Goal: Complete application form: Complete application form

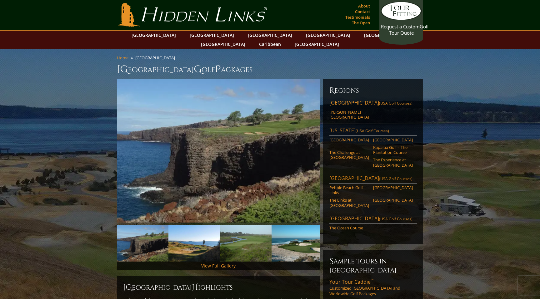
click at [345, 175] on link "[GEOGRAPHIC_DATA] ([GEOGRAPHIC_DATA] Golf Courses)" at bounding box center [372, 179] width 87 height 9
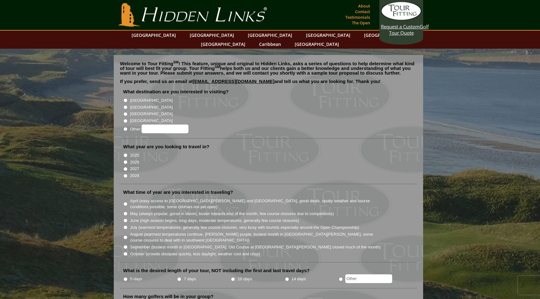
click at [125, 160] on input "2026" at bounding box center [125, 162] width 4 height 4
radio input "true"
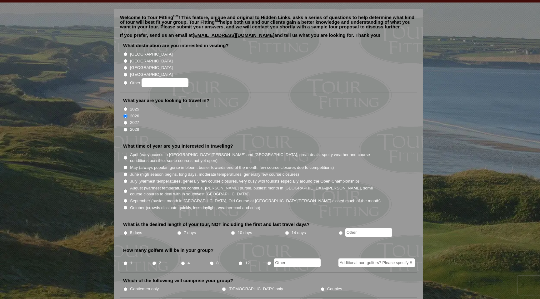
scroll to position [52, 0]
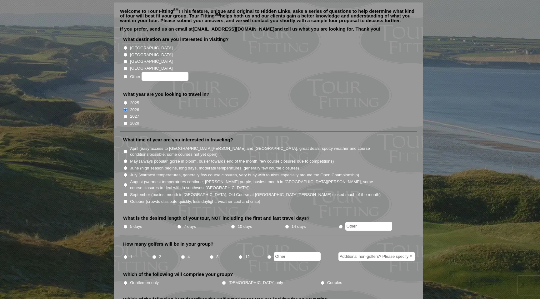
click at [125, 159] on input "May (always popular, gorse in bloom, busier towards end of the month, few cours…" at bounding box center [125, 161] width 4 height 4
radio input "true"
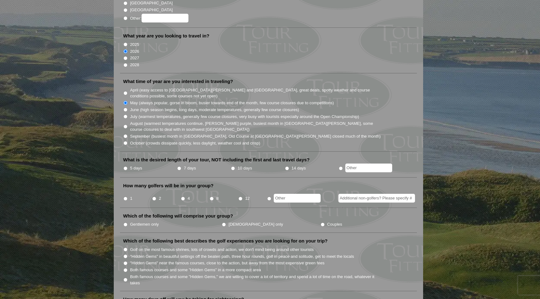
scroll to position [115, 0]
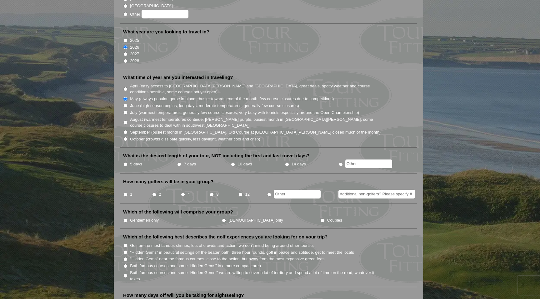
click at [125, 162] on input "5 days" at bounding box center [125, 164] width 4 height 4
radio input "true"
click at [154, 193] on input "2" at bounding box center [154, 195] width 4 height 4
radio input "true"
click at [126, 219] on input "Gentlemen only" at bounding box center [125, 221] width 4 height 4
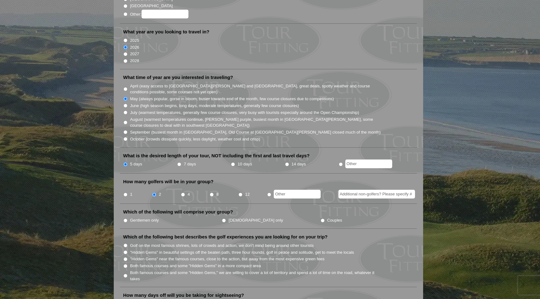
radio input "true"
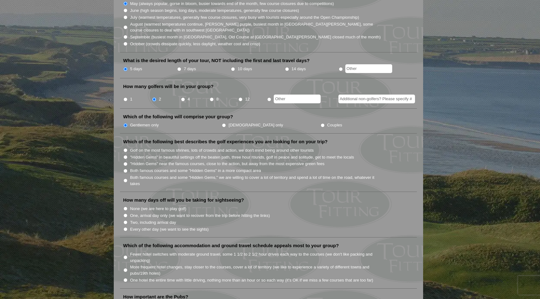
scroll to position [211, 0]
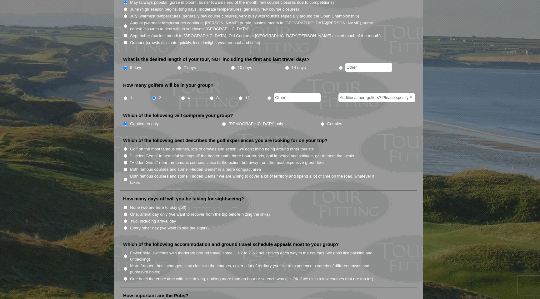
click at [126, 177] on input "Both famous courses and some "Hidden Gems," we are willing to cover a lot of te…" at bounding box center [125, 179] width 4 height 4
radio input "true"
click at [126, 205] on input "None (we are here to play golf)" at bounding box center [125, 207] width 4 height 4
radio input "true"
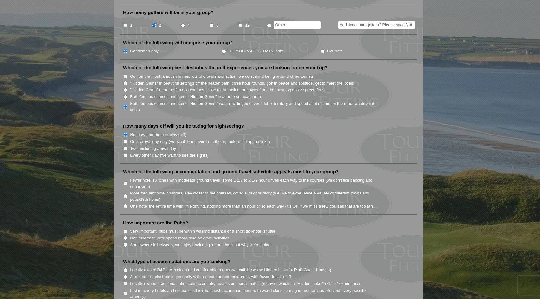
scroll to position [290, 0]
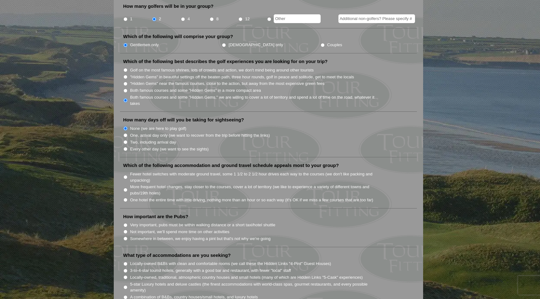
click at [126, 175] on input "Fewer hotel switches with moderate ground travel, some 1 1/2 to 2 1/2 hour driv…" at bounding box center [125, 177] width 4 height 4
radio input "true"
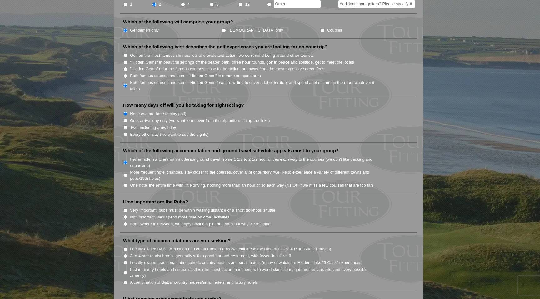
scroll to position [320, 0]
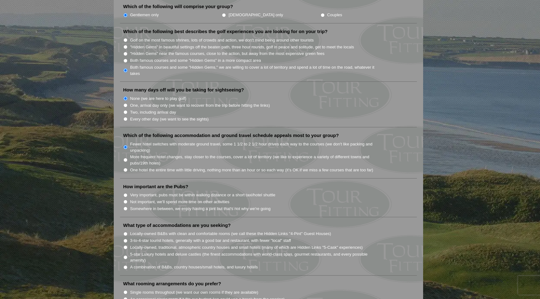
click at [126, 168] on input "One hotel the entire time with little driving, nothing more than an hour or so …" at bounding box center [125, 170] width 4 height 4
radio input "true"
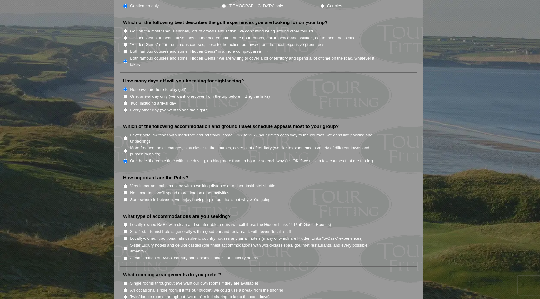
scroll to position [328, 0]
click at [126, 192] on input "Not important, we'll spend more time on other activities" at bounding box center [125, 194] width 4 height 4
radio input "true"
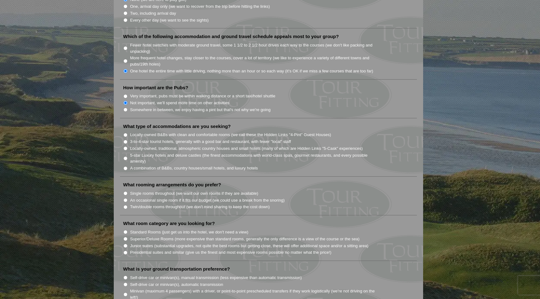
scroll to position [419, 0]
click at [126, 140] on input "3-to-4-star tourist hotels, generally with a good bar and restaurant, with fewe…" at bounding box center [125, 142] width 4 height 4
radio input "true"
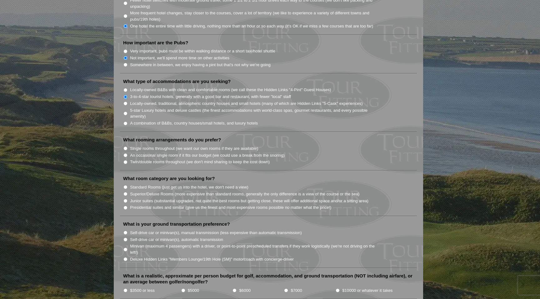
scroll to position [465, 0]
click at [125, 160] on input "Twin/double rooms throughout (we don't mind sharing to keep the cost down)" at bounding box center [125, 162] width 4 height 4
radio input "true"
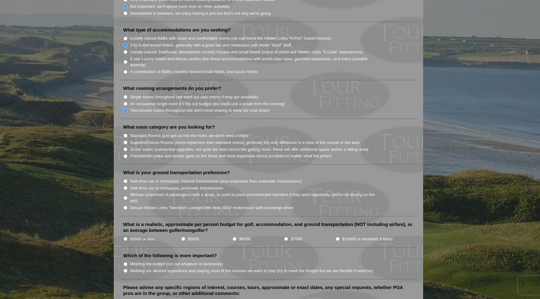
scroll to position [517, 0]
click at [125, 132] on input "Standard Rooms (just get us into the hotel, we don't need a view)" at bounding box center [125, 134] width 4 height 4
radio input "true"
click at [126, 185] on input "Self-drive car or minivan(s), automatic transmission" at bounding box center [125, 187] width 4 height 4
radio input "true"
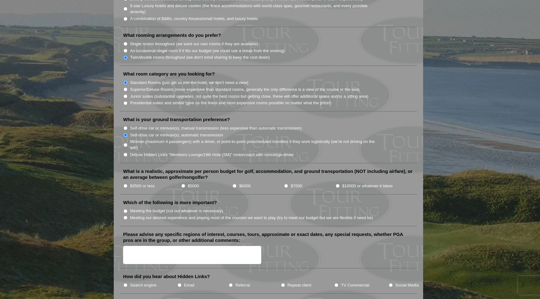
scroll to position [569, 0]
click at [182, 184] on input "$5000" at bounding box center [183, 186] width 4 height 4
radio input "true"
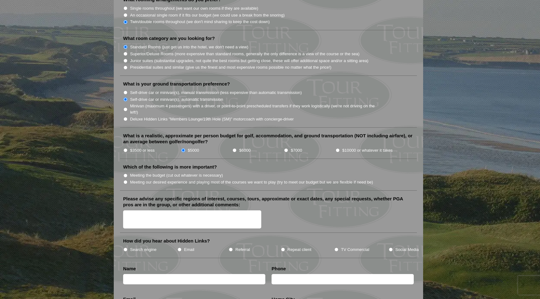
scroll to position [603, 0]
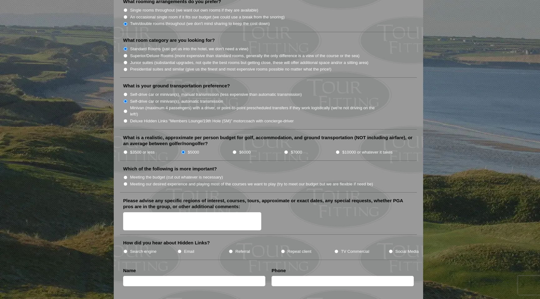
click at [126, 175] on input "Meeting the budget (cut out whatever is necessary)" at bounding box center [125, 177] width 4 height 4
radio input "true"
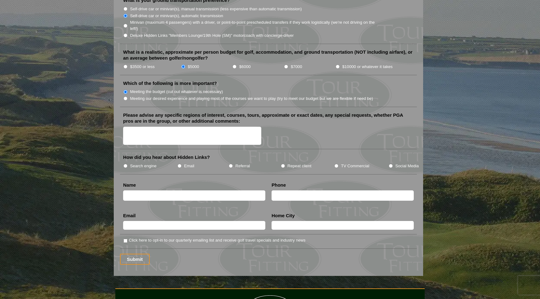
scroll to position [687, 0]
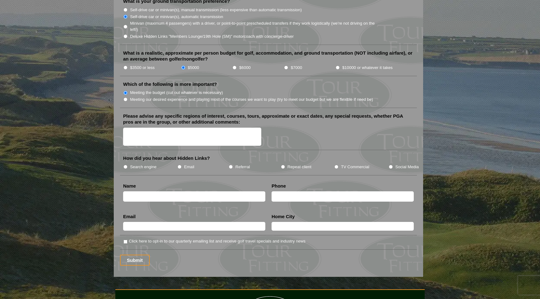
click at [150, 164] on label "Search engine" at bounding box center [143, 167] width 27 height 6
click at [127, 165] on input "Search engine" at bounding box center [125, 167] width 4 height 4
radio input "true"
click at [138, 191] on input "text" at bounding box center [194, 196] width 142 height 10
type input "Freddie L Wantland"
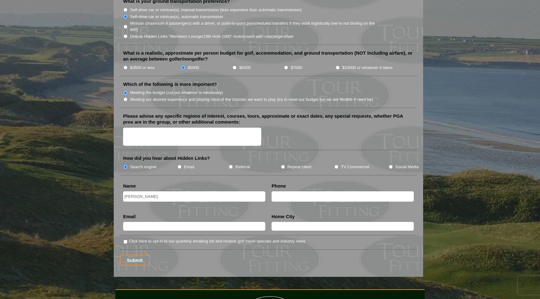
type input "5017308831"
type input "fredsharky23@gmail.com"
type input "Fort Walton Beach"
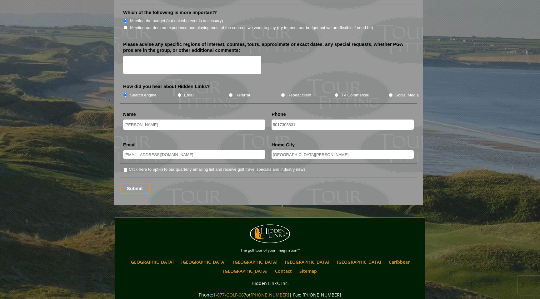
scroll to position [758, 0]
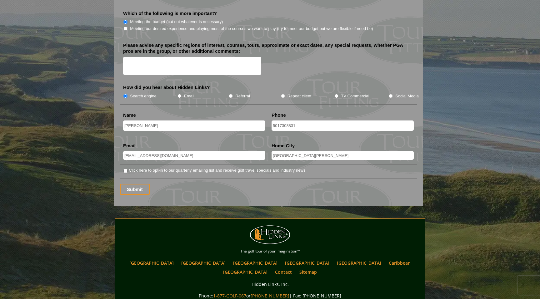
click at [125, 169] on input "Click here to opt-in to our quarterly emailing list and receive golf travel spe…" at bounding box center [125, 171] width 4 height 4
checkbox input "true"
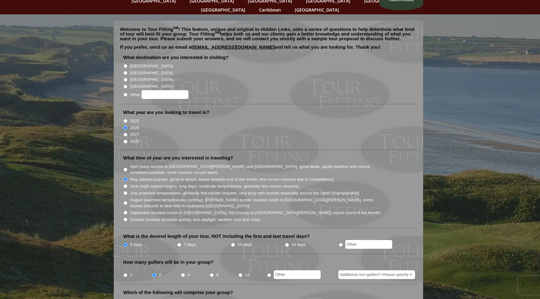
scroll to position [0, 0]
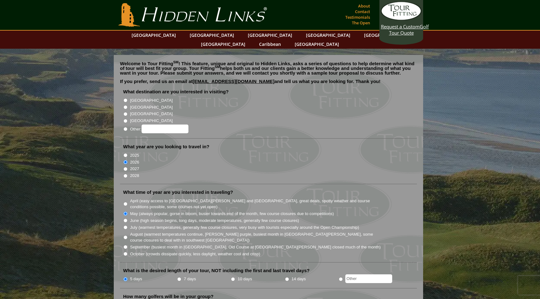
radio input "true"
click at [153, 125] on input "Other:" at bounding box center [164, 129] width 47 height 9
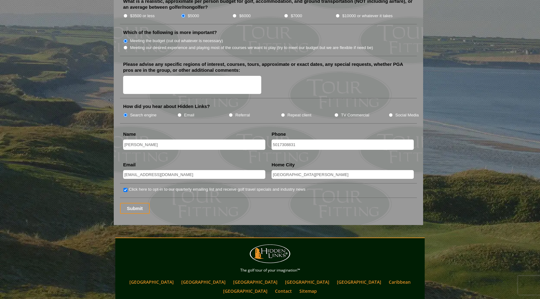
scroll to position [748, 0]
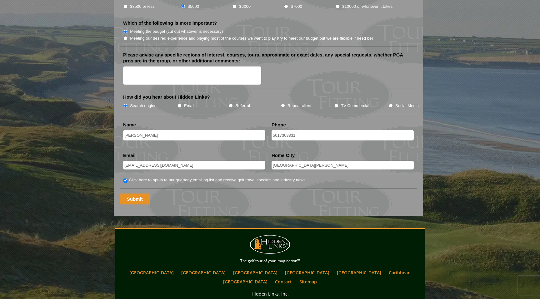
type input "[GEOGRAPHIC_DATA]"
click at [136, 194] on input "Submit" at bounding box center [135, 199] width 30 height 11
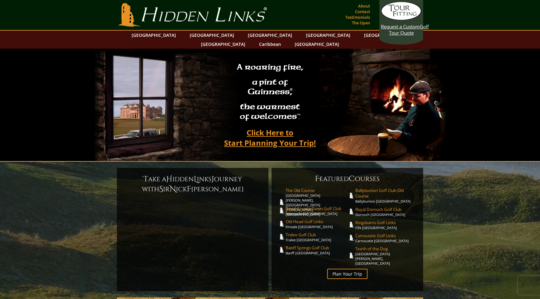
scroll to position [1, 0]
